Goal: Information Seeking & Learning: Learn about a topic

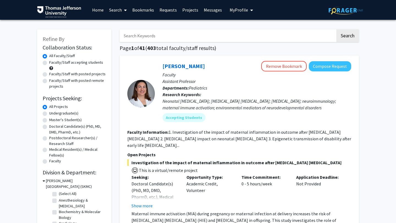
click at [151, 36] on input "Search Keywords" at bounding box center [228, 35] width 216 height 13
type input "[MEDICAL_DATA]"
click at [336, 29] on button "Search" at bounding box center [347, 35] width 23 height 13
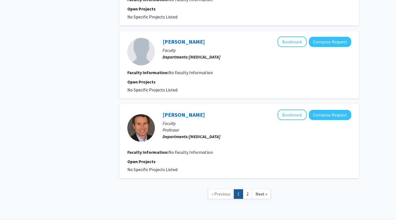
scroll to position [762, 0]
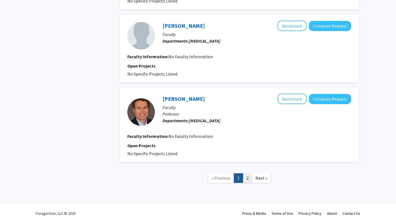
click at [248, 177] on link "2" at bounding box center [247, 178] width 9 height 10
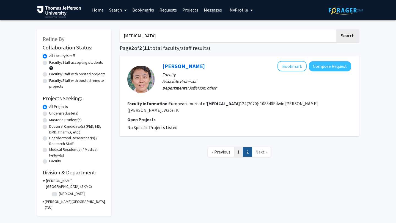
click at [236, 147] on link "1" at bounding box center [238, 152] width 9 height 10
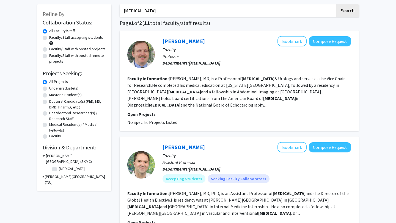
scroll to position [51, 0]
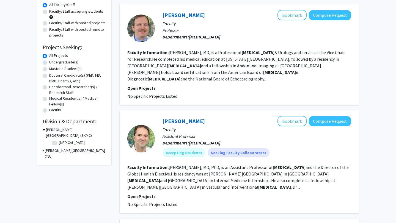
click at [178, 125] on div "[PERSON_NAME] Bookmark Compose Request" at bounding box center [256, 121] width 189 height 10
click at [177, 124] on link "[PERSON_NAME]" at bounding box center [183, 121] width 42 height 7
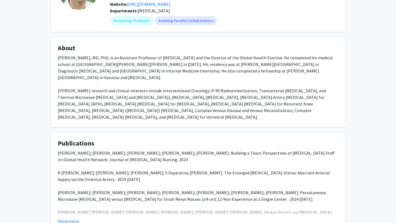
scroll to position [64, 0]
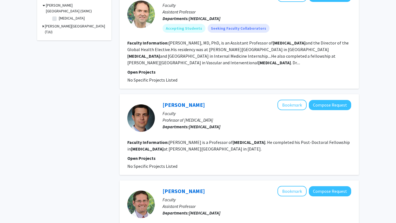
scroll to position [176, 0]
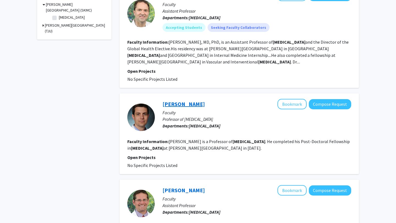
click at [183, 104] on link "[PERSON_NAME]" at bounding box center [183, 104] width 42 height 7
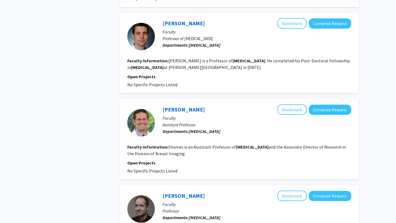
scroll to position [258, 0]
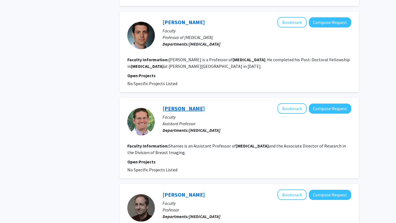
click at [188, 109] on link "[PERSON_NAME]" at bounding box center [183, 108] width 42 height 7
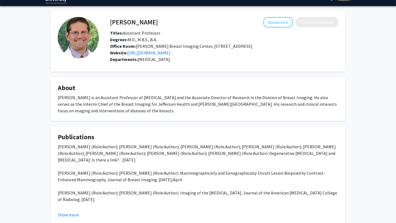
scroll to position [56, 0]
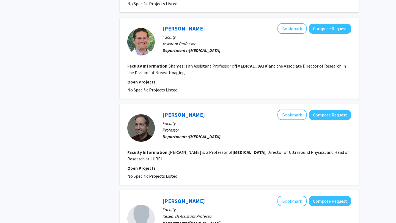
scroll to position [340, 0]
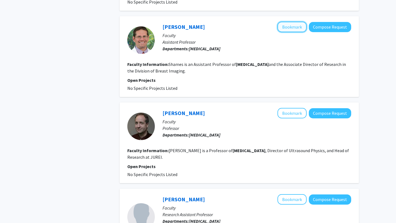
click at [292, 26] on button "Bookmark" at bounding box center [291, 27] width 29 height 10
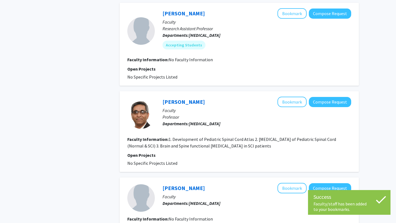
scroll to position [527, 0]
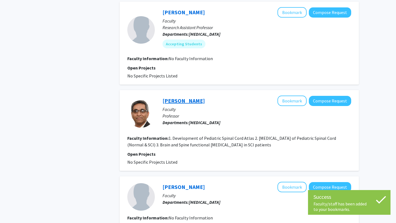
click at [195, 103] on link "[PERSON_NAME]" at bounding box center [183, 100] width 42 height 7
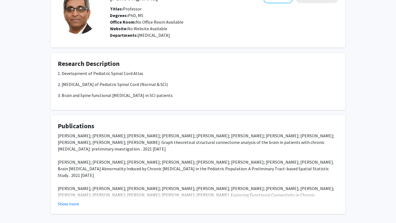
scroll to position [57, 0]
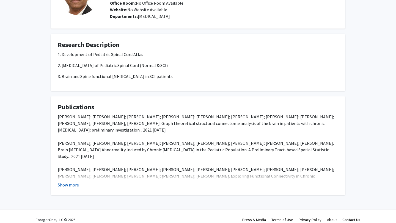
click at [78, 183] on button "Show more" at bounding box center [68, 185] width 21 height 7
